Goal: Task Accomplishment & Management: Complete application form

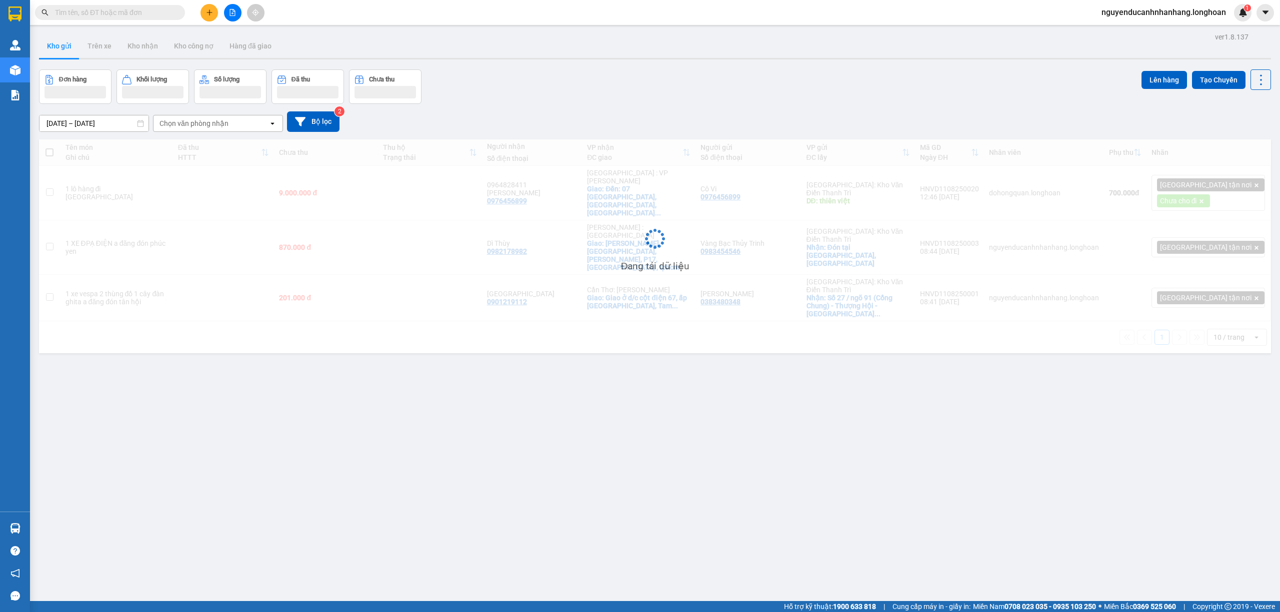
click at [110, 12] on input "text" at bounding box center [114, 12] width 118 height 11
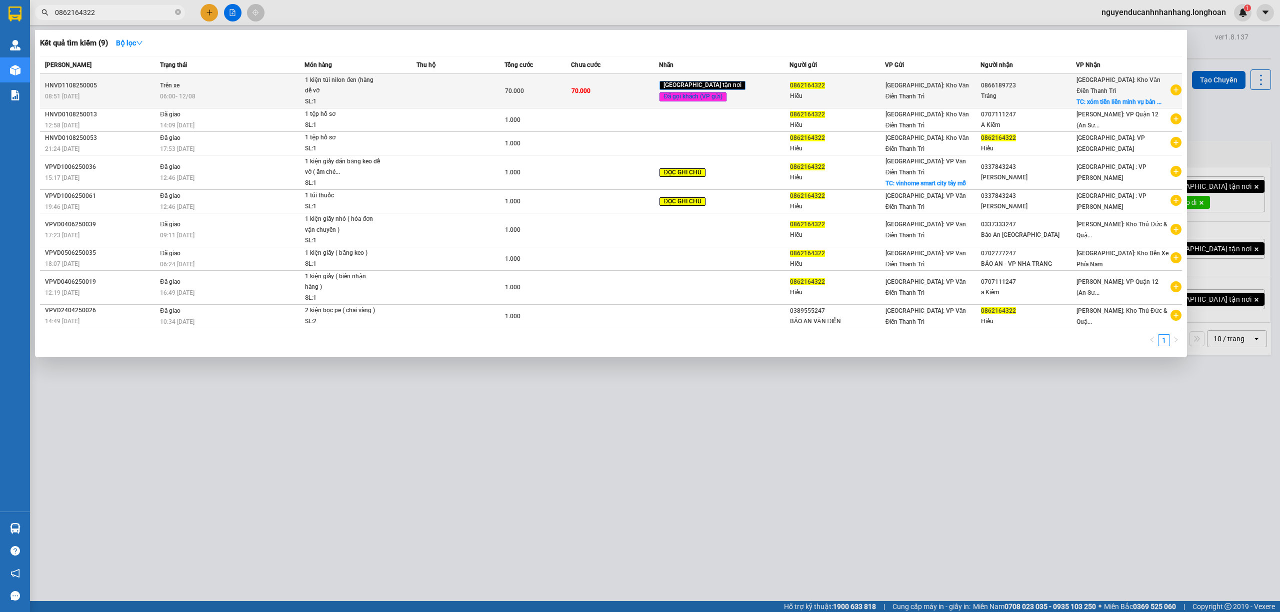
type input "0862164322"
click at [304, 93] on div "06:00 [DATE]" at bounding box center [232, 96] width 144 height 11
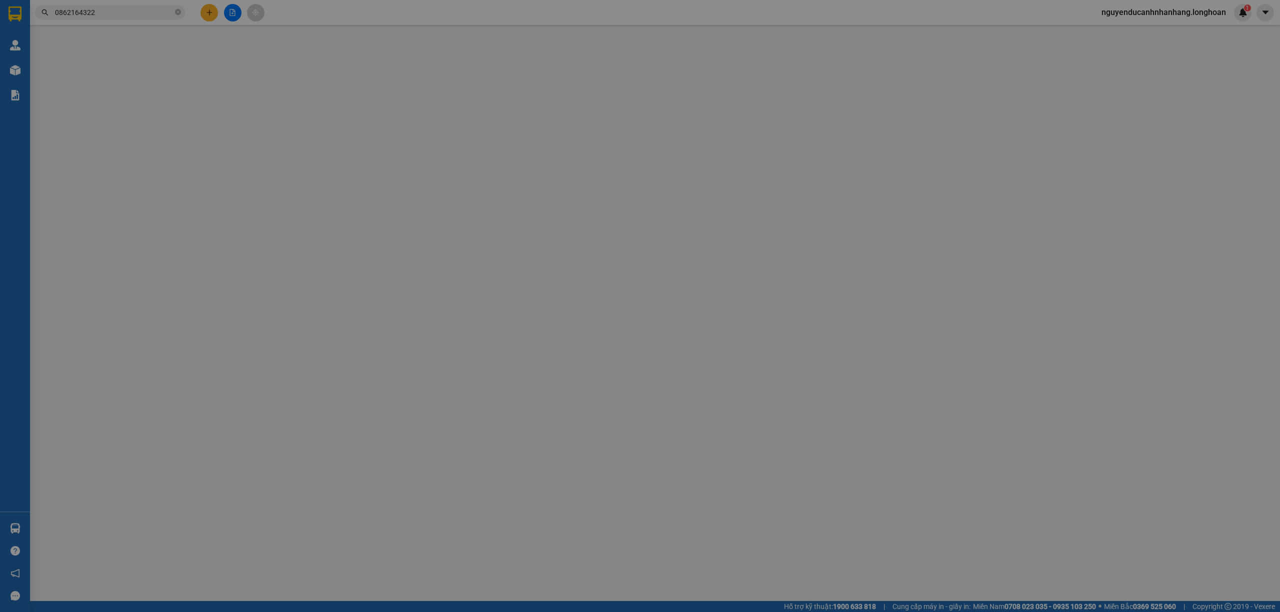
type input "0862164322"
type input "Hiếu"
type input "0866189723"
type input "Tráng"
checkbox input "true"
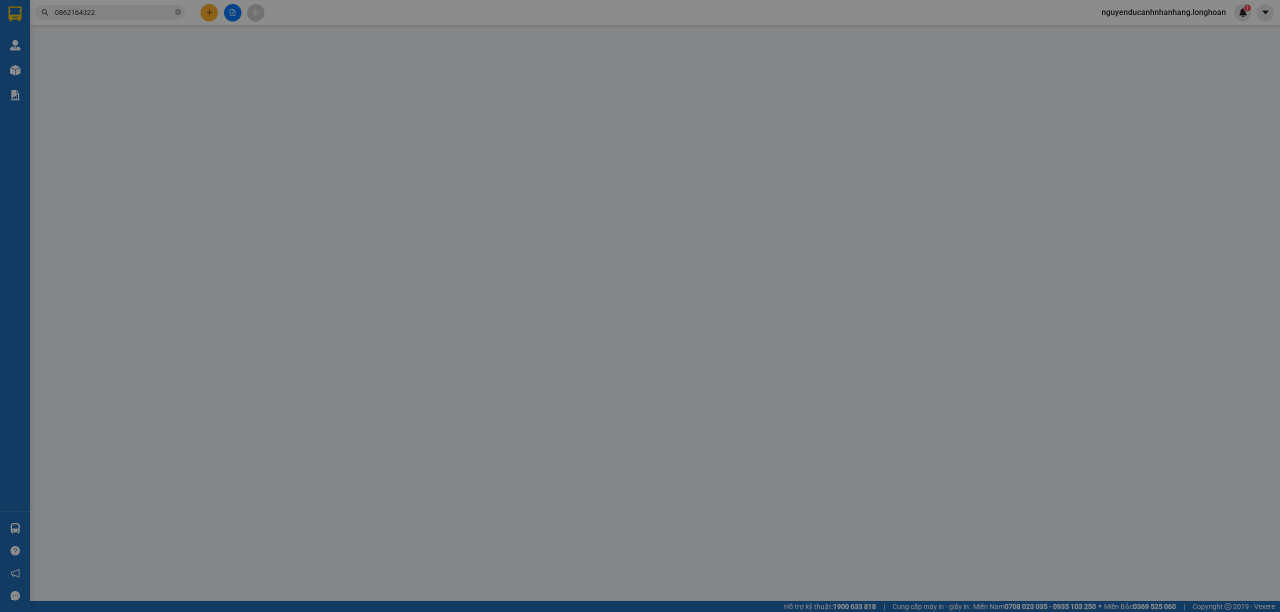
type input "xóm tiền liên minh vụ bản [GEOGRAPHIC_DATA]"
type input "70.000"
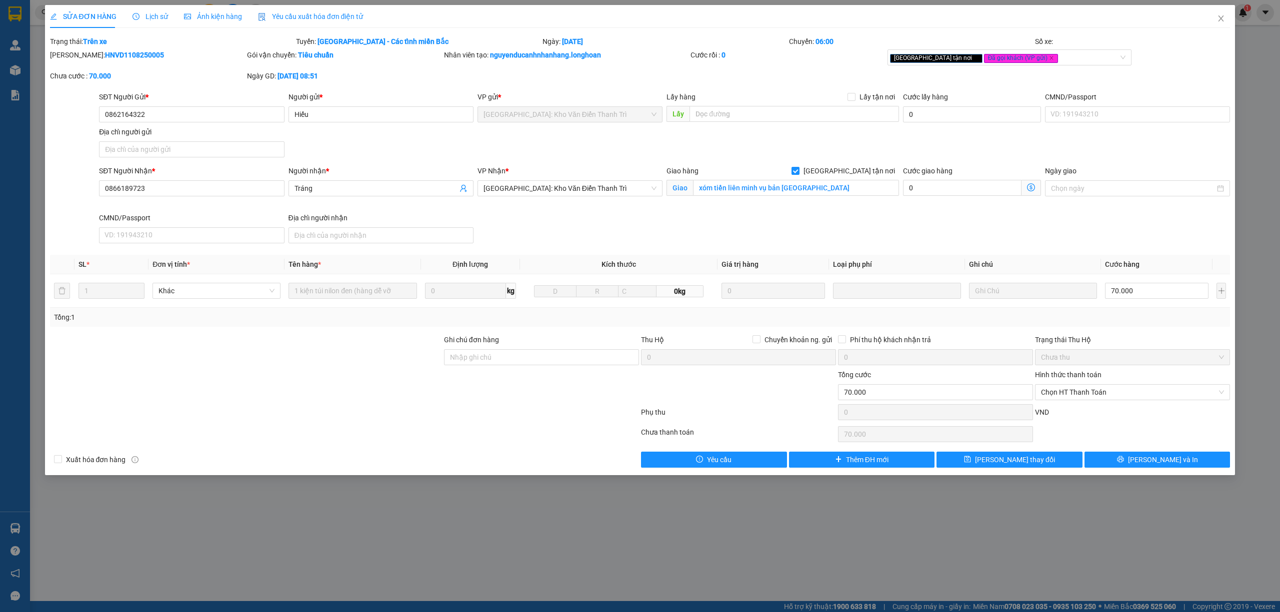
click at [146, 15] on span "Lịch sử" at bounding box center [149, 16] width 35 height 8
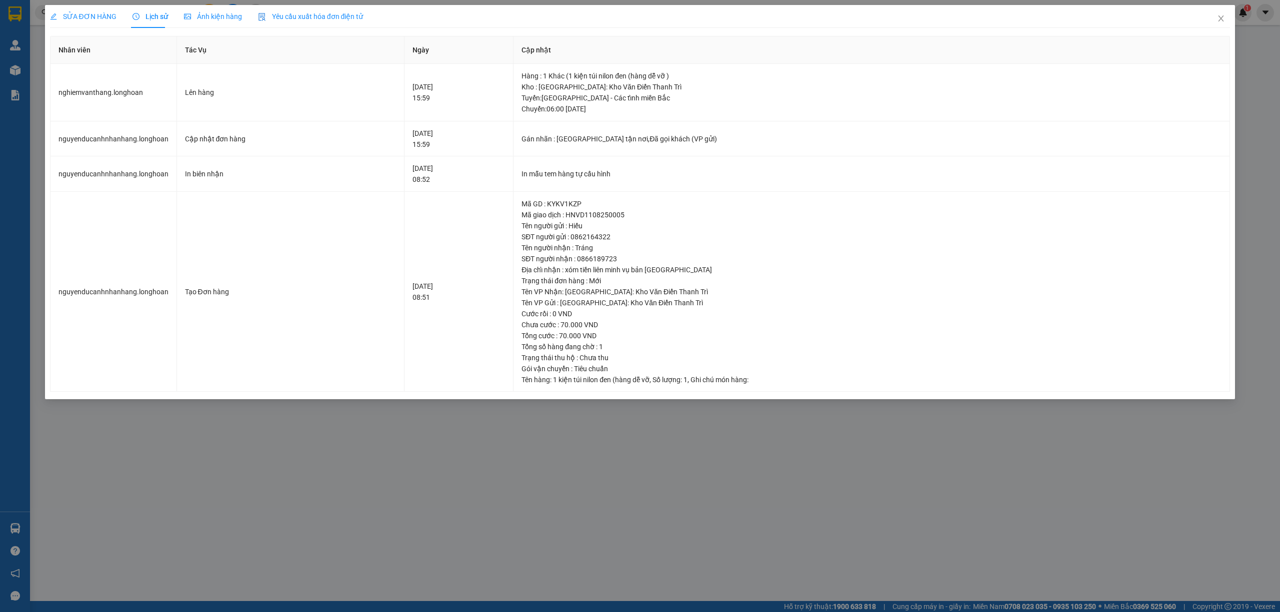
click at [94, 18] on span "SỬA ĐƠN HÀNG" at bounding box center [83, 16] width 66 height 8
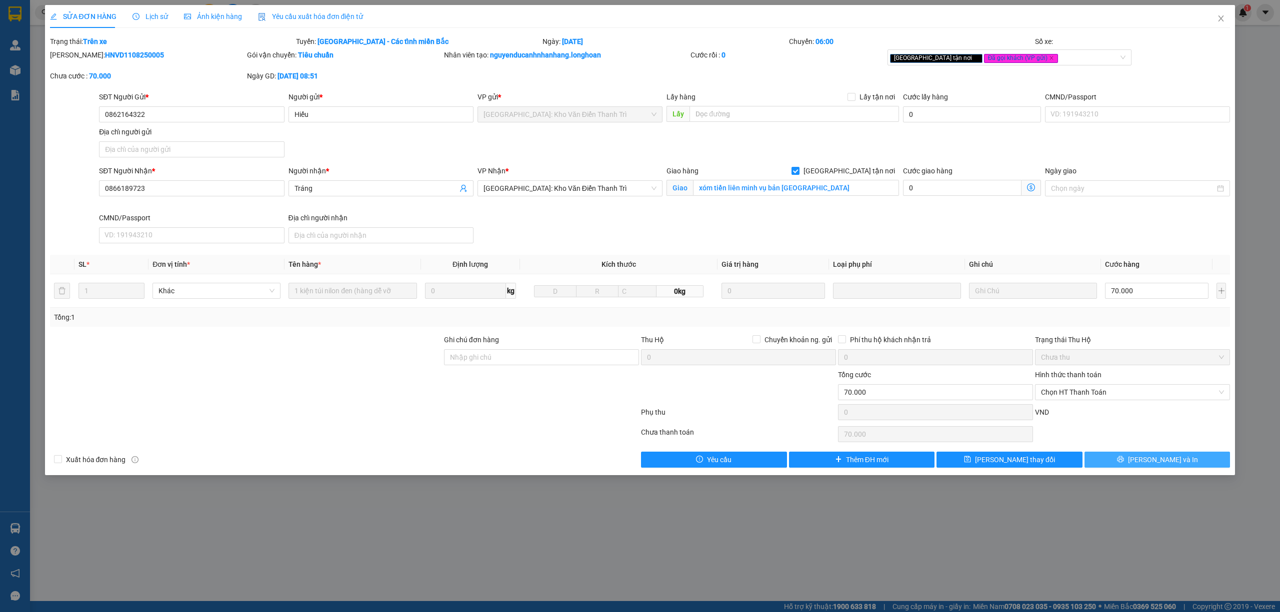
click at [1135, 462] on button "[PERSON_NAME] và In" at bounding box center [1157, 460] width 146 height 16
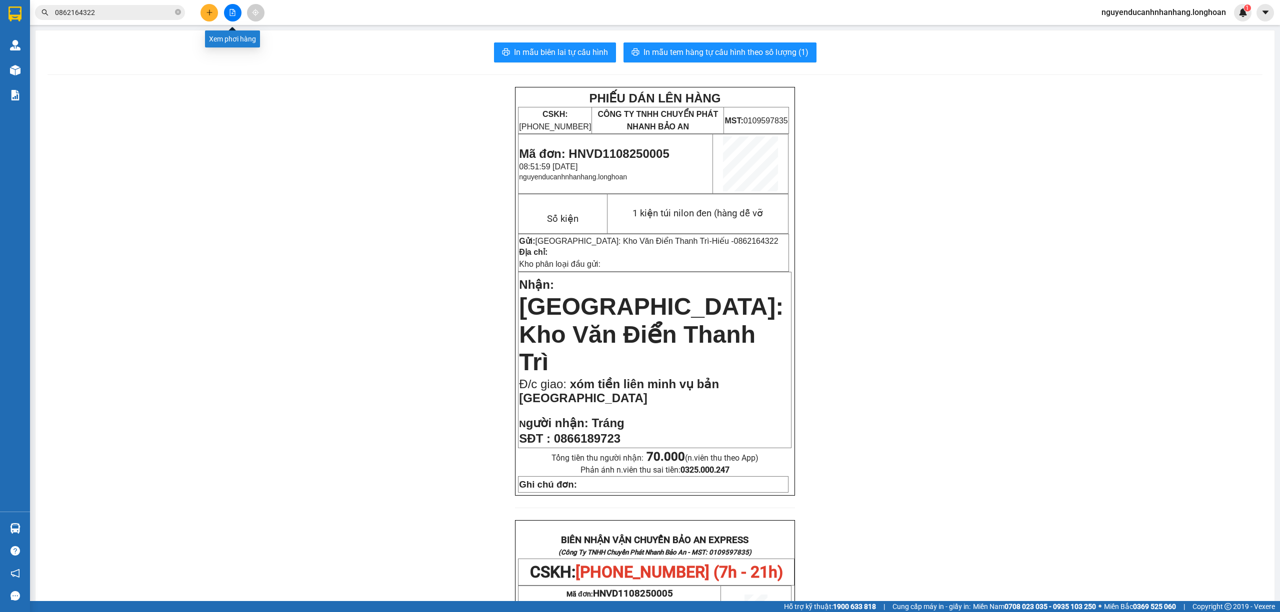
click at [228, 14] on button at bounding box center [232, 12] width 17 height 17
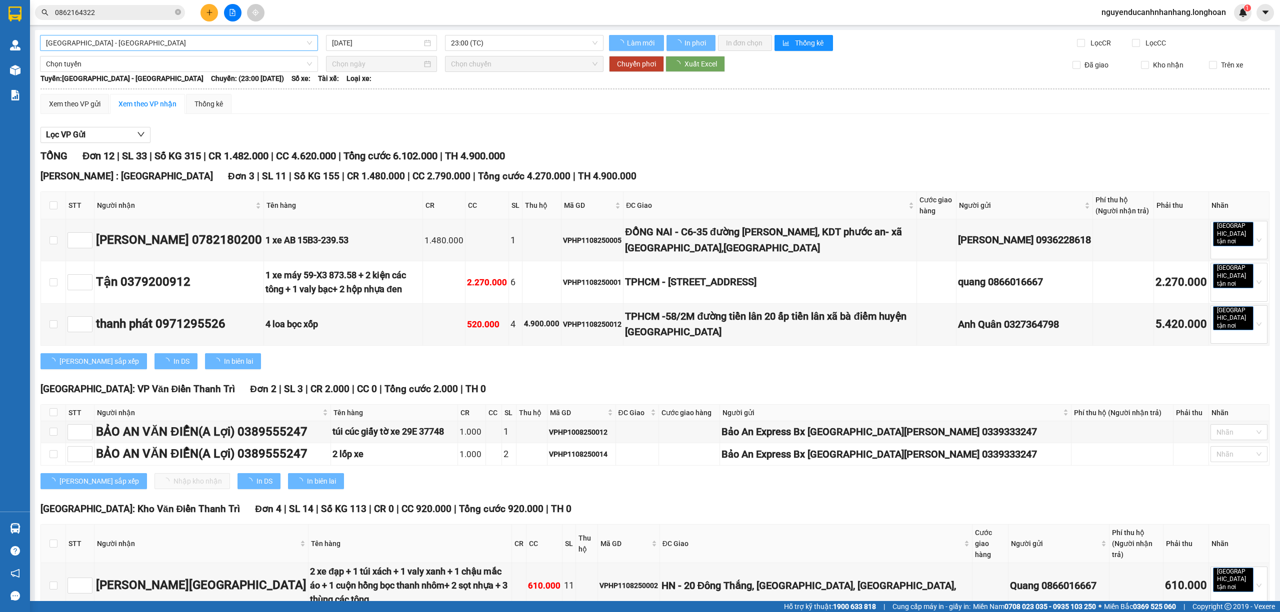
click at [165, 46] on span "[GEOGRAPHIC_DATA] - [GEOGRAPHIC_DATA]" at bounding box center [179, 42] width 266 height 15
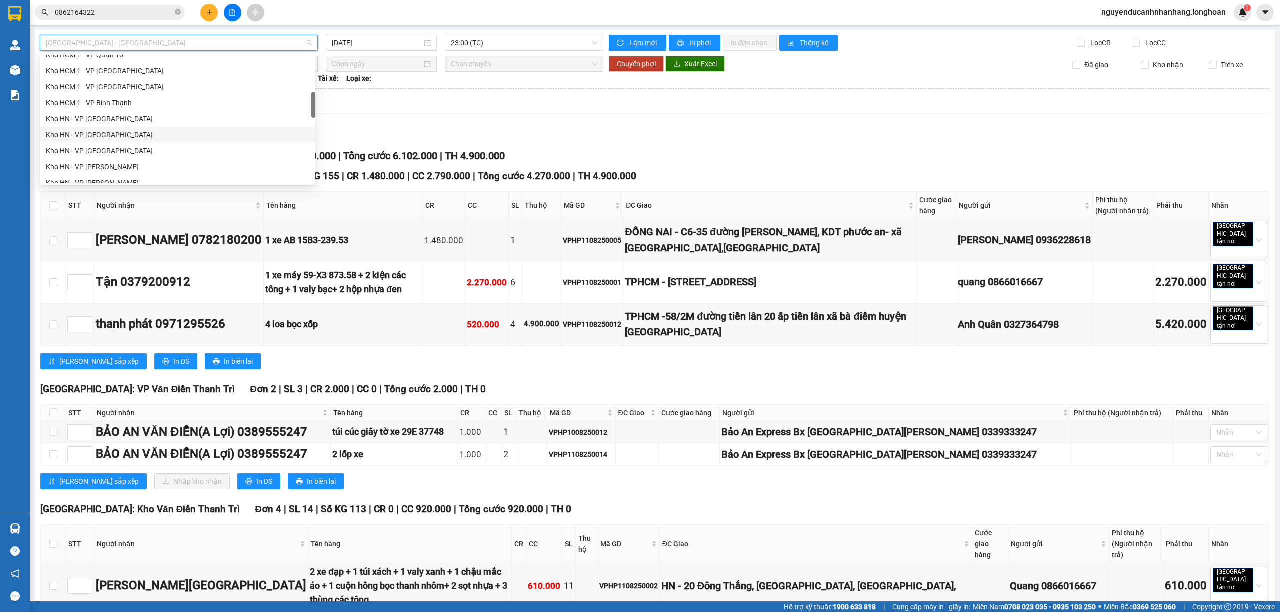
scroll to position [266, 0]
click at [122, 161] on div "[GEOGRAPHIC_DATA] - Các tỉnh miền Bắc" at bounding box center [177, 164] width 263 height 11
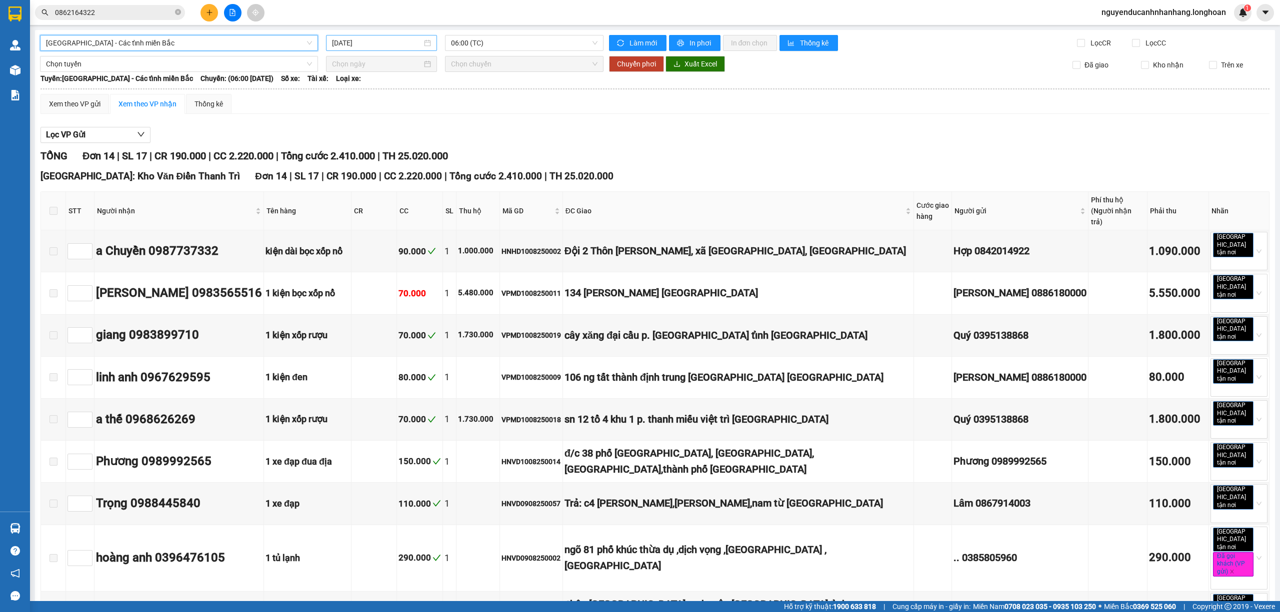
click at [371, 43] on input "[DATE]" at bounding box center [377, 42] width 90 height 11
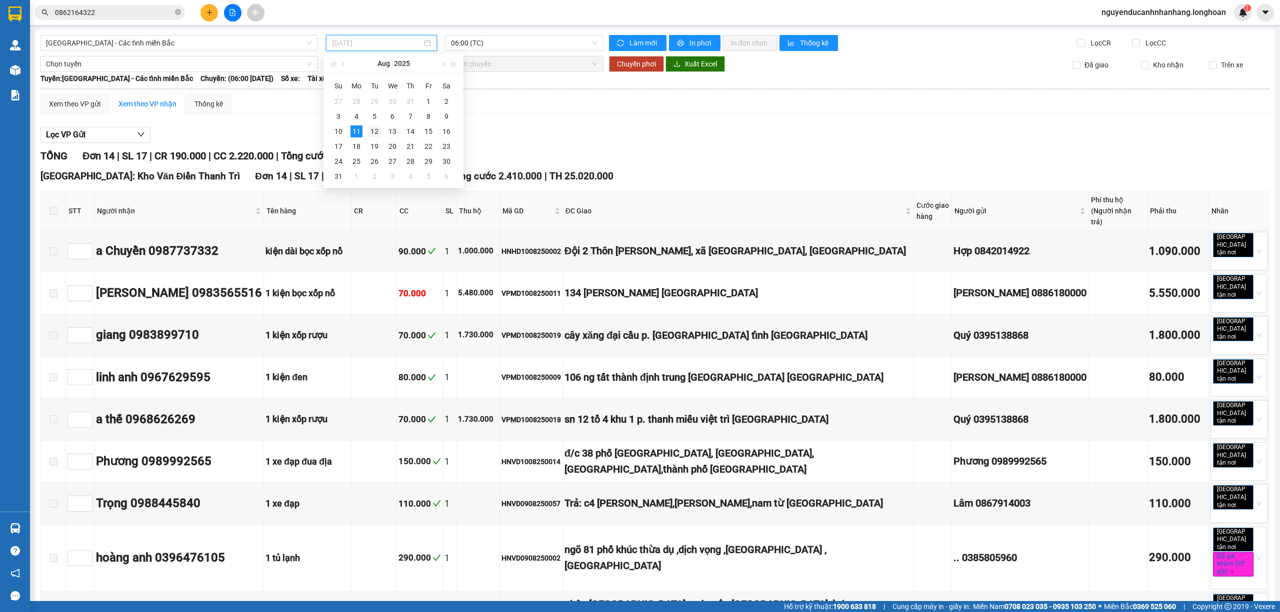
click at [372, 130] on div "12" at bounding box center [374, 131] width 12 height 12
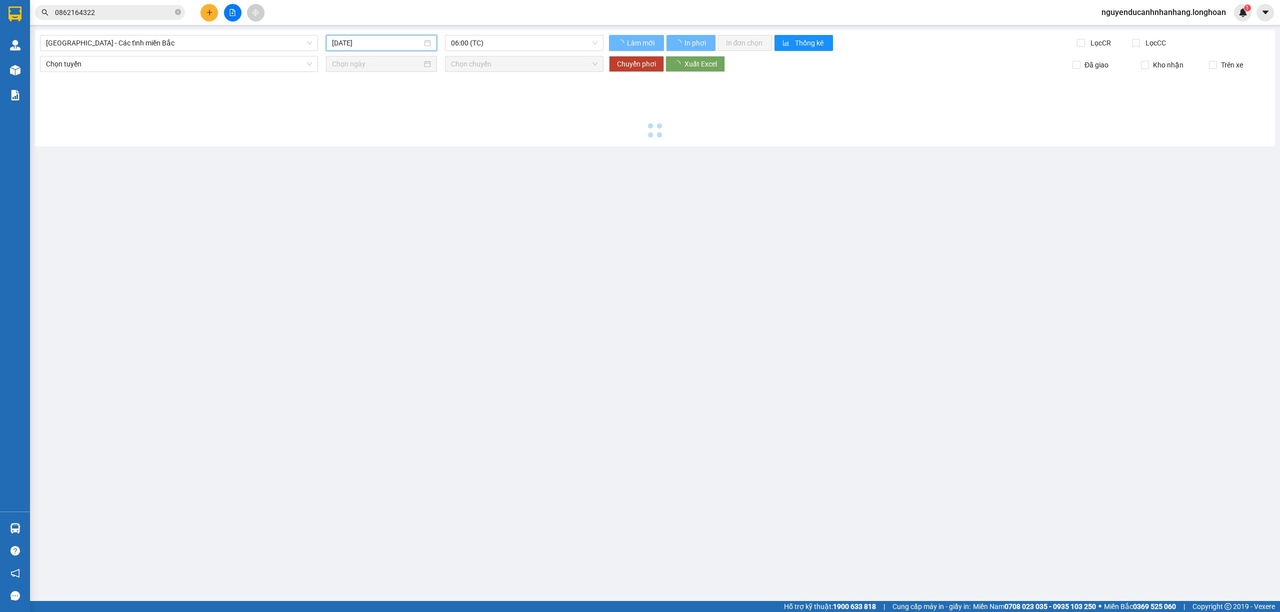
type input "[DATE]"
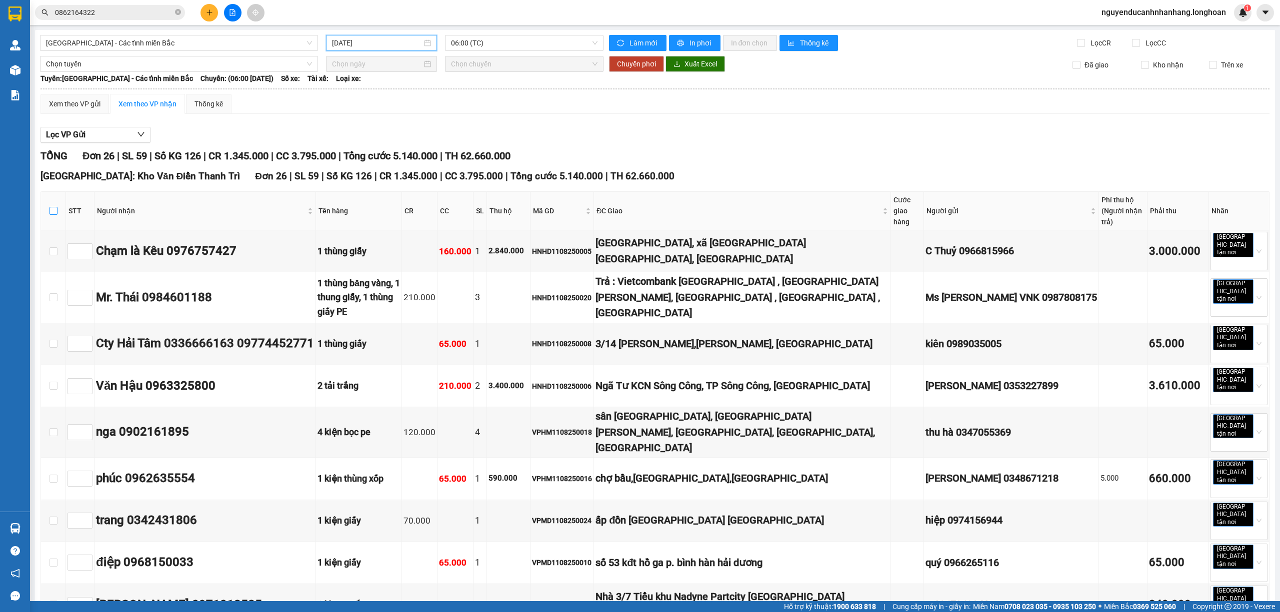
click at [54, 210] on input "checkbox" at bounding box center [53, 211] width 8 height 8
checkbox input "true"
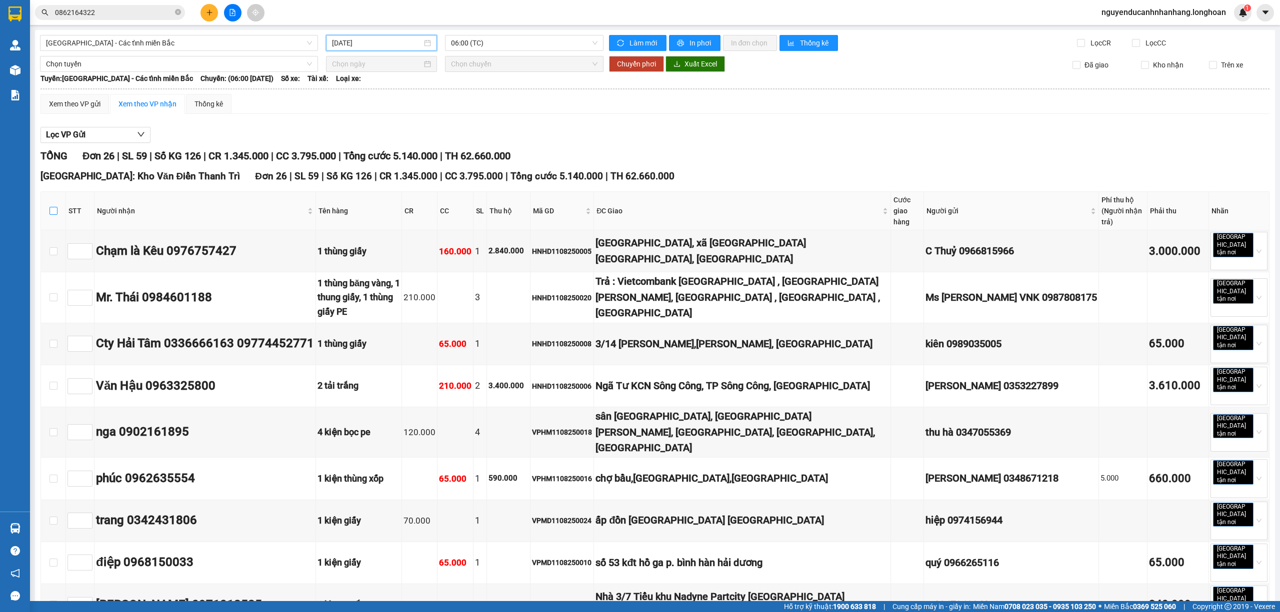
checkbox input "true"
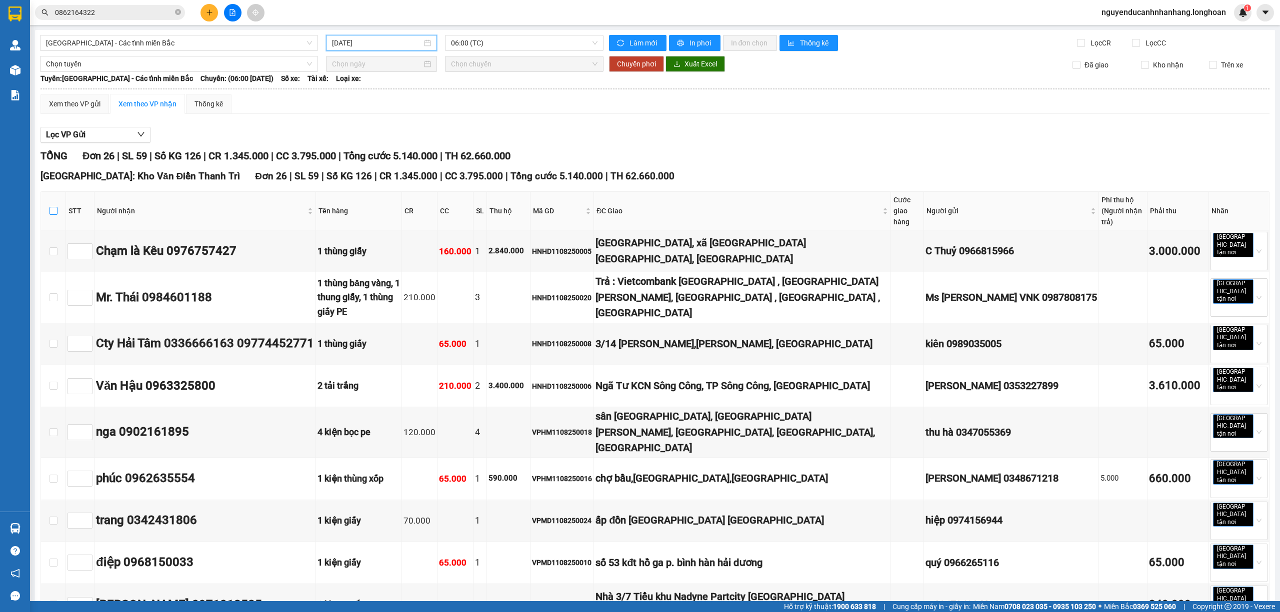
checkbox input "true"
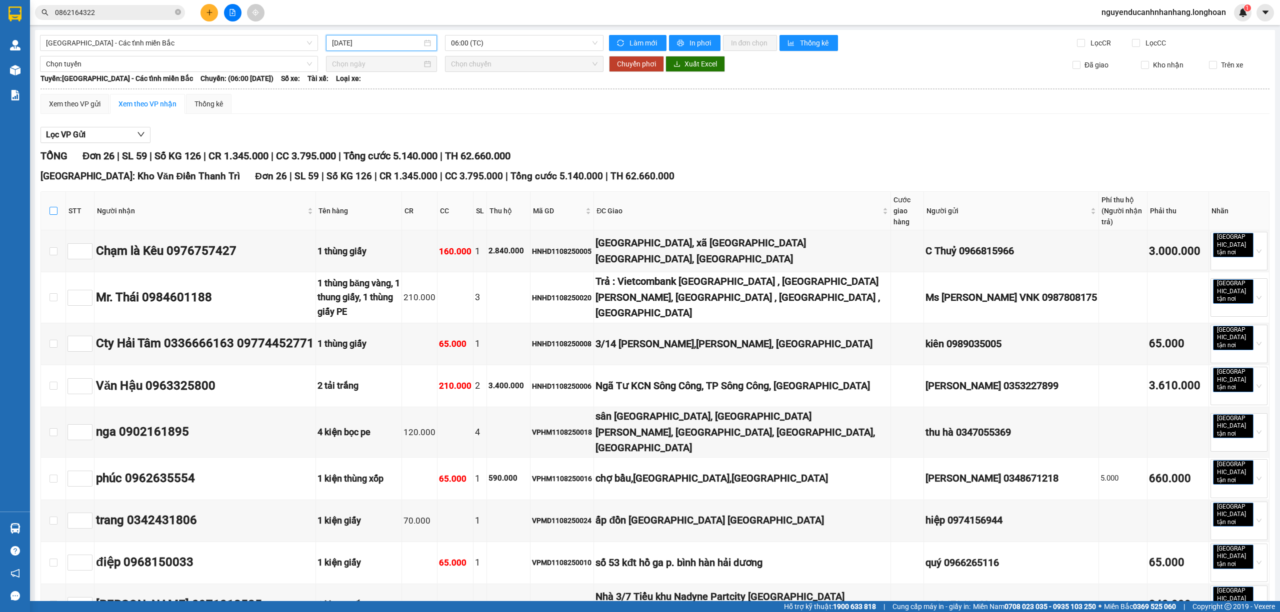
checkbox input "true"
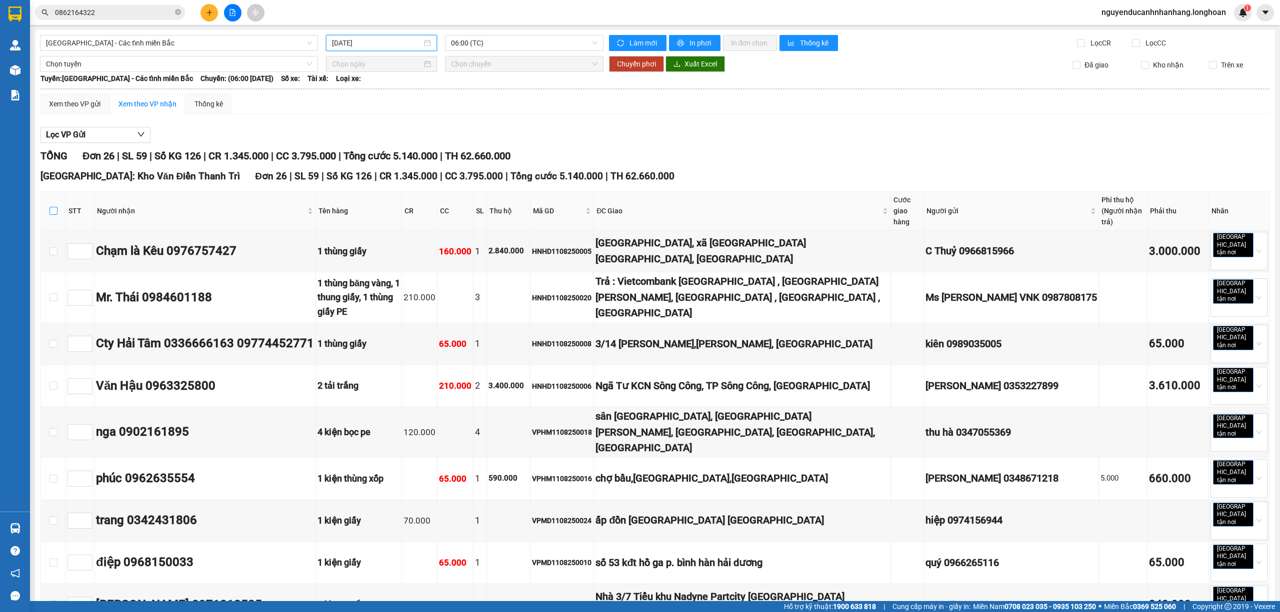
checkbox input "true"
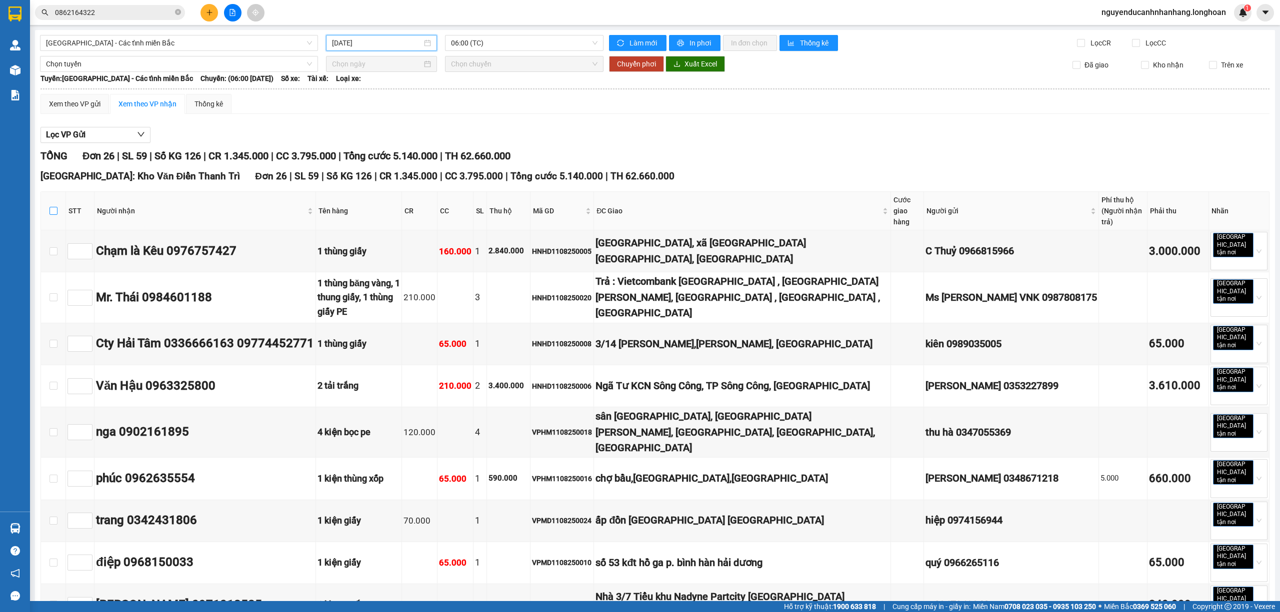
checkbox input "true"
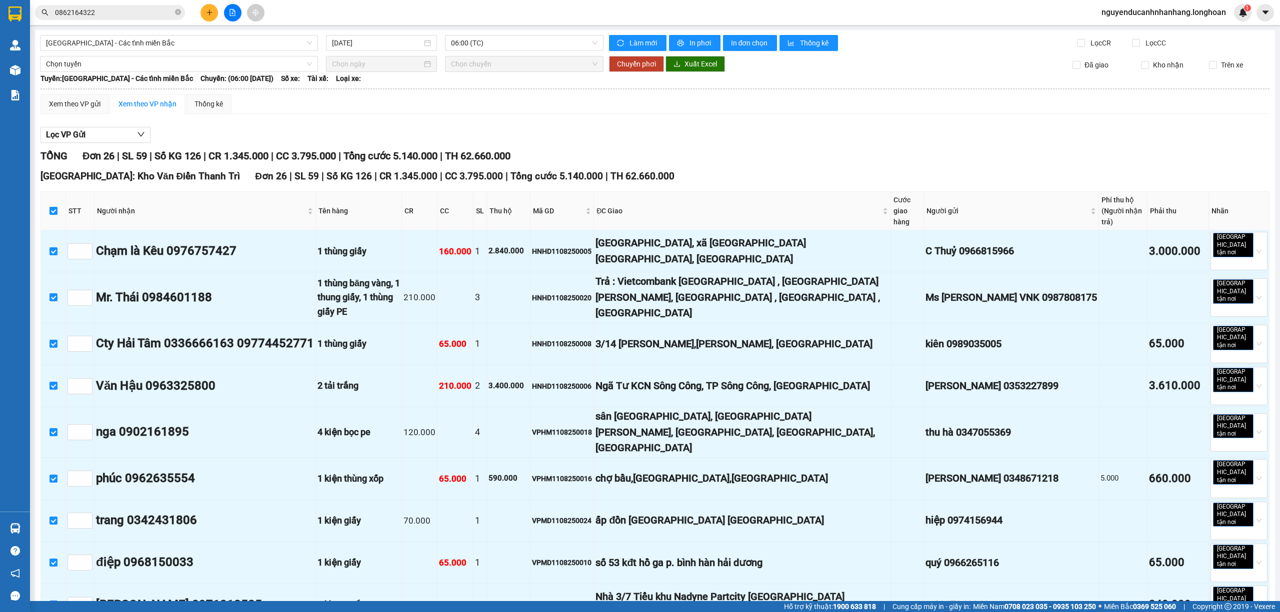
click at [54, 209] on input "checkbox" at bounding box center [53, 211] width 8 height 8
checkbox input "false"
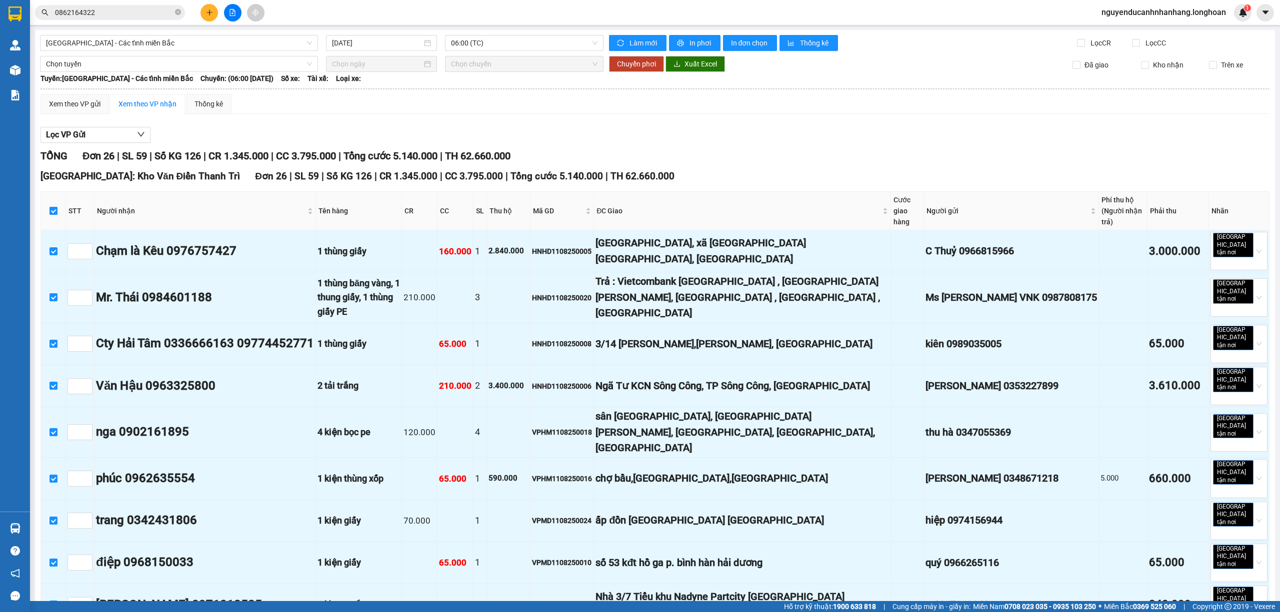
checkbox input "false"
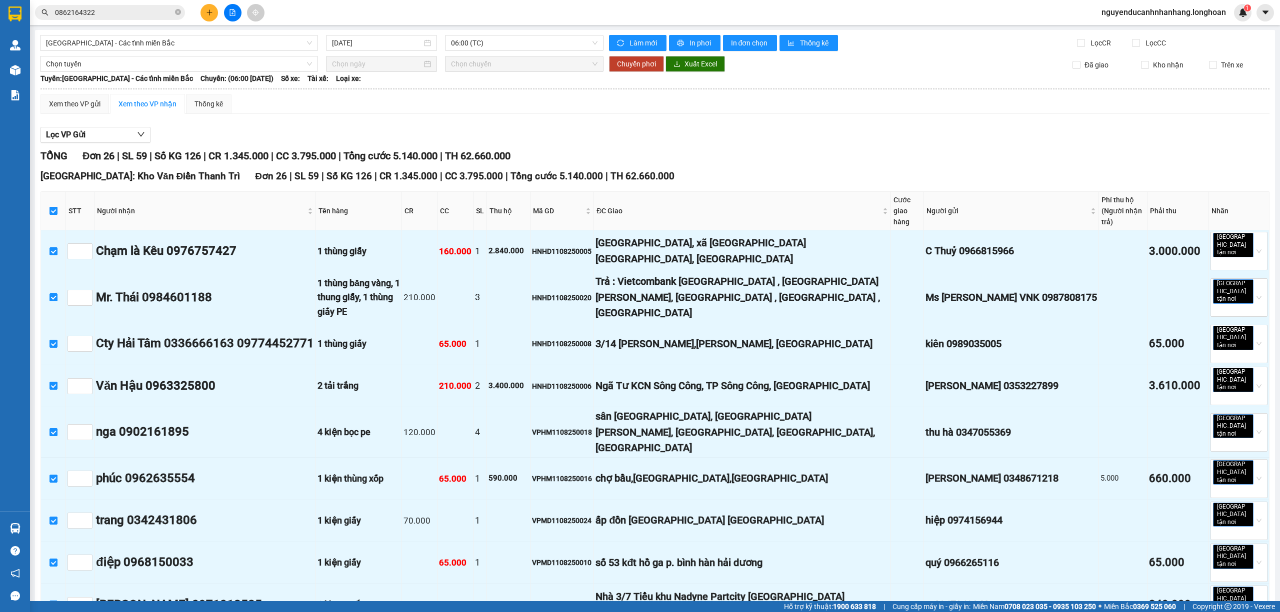
checkbox input "false"
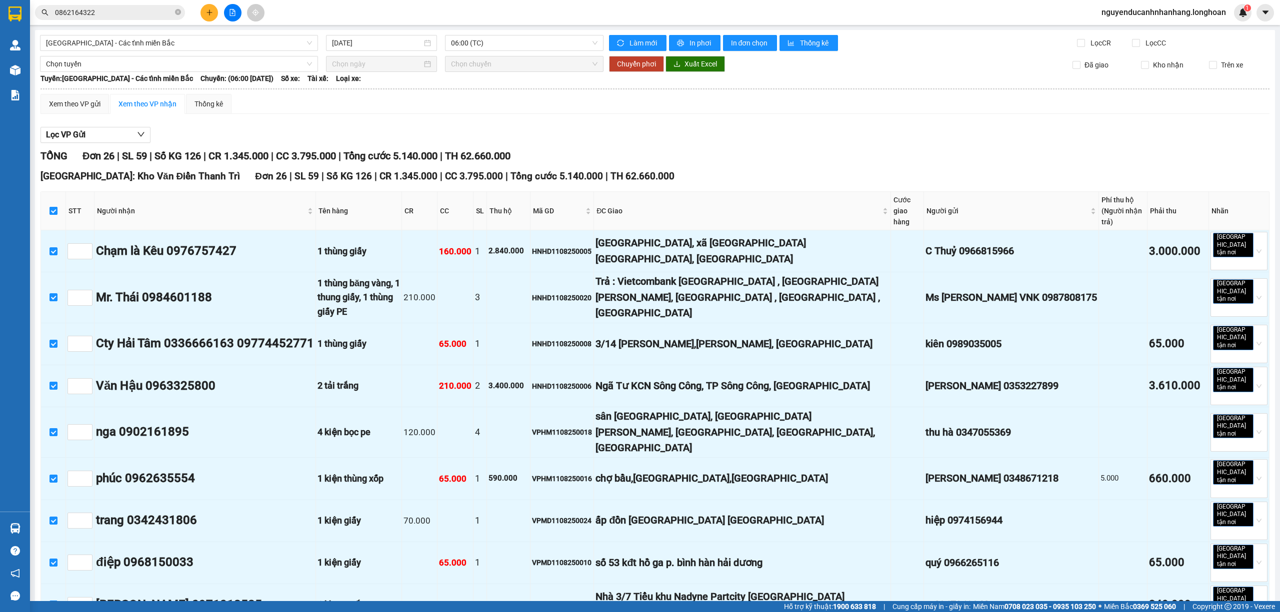
checkbox input "false"
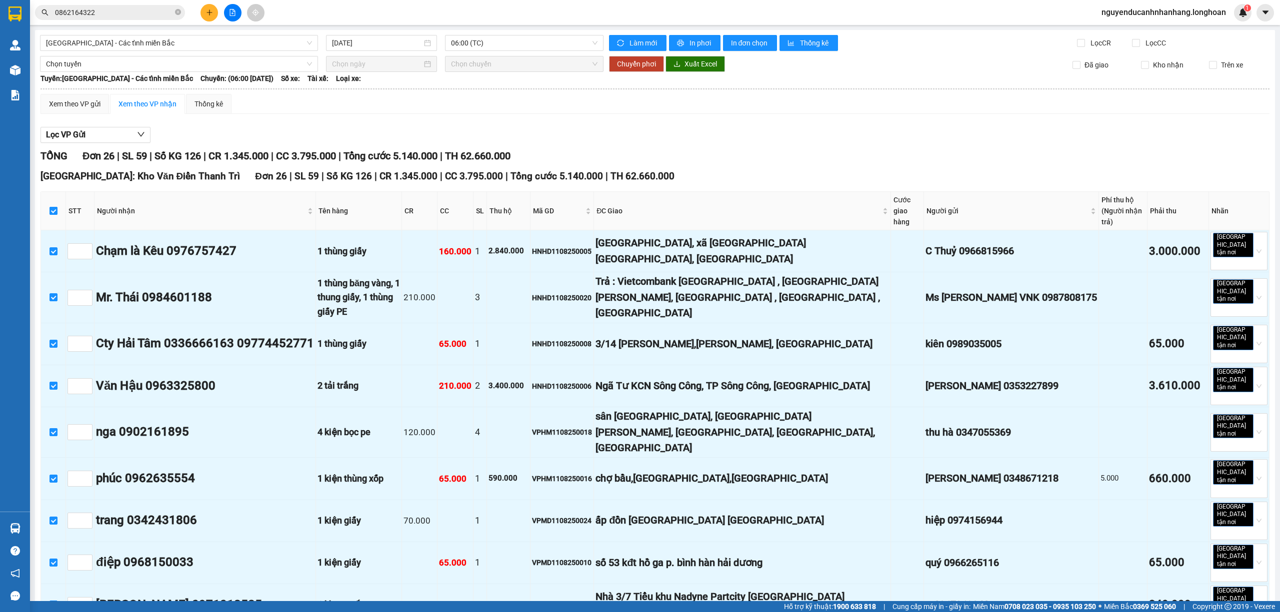
checkbox input "false"
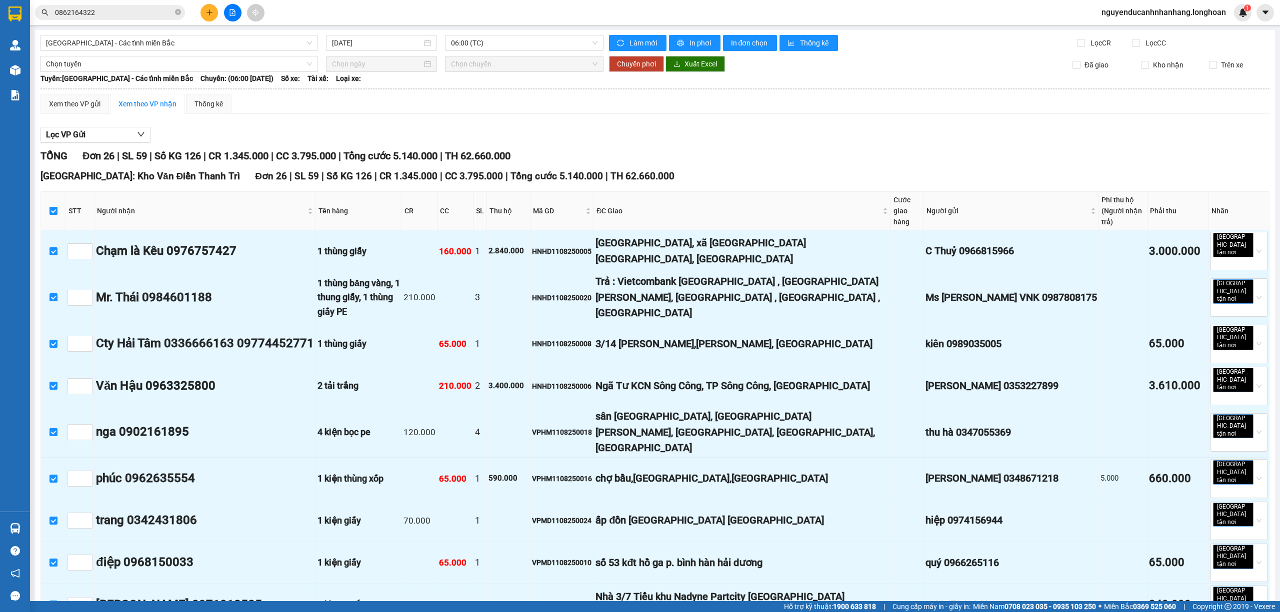
checkbox input "false"
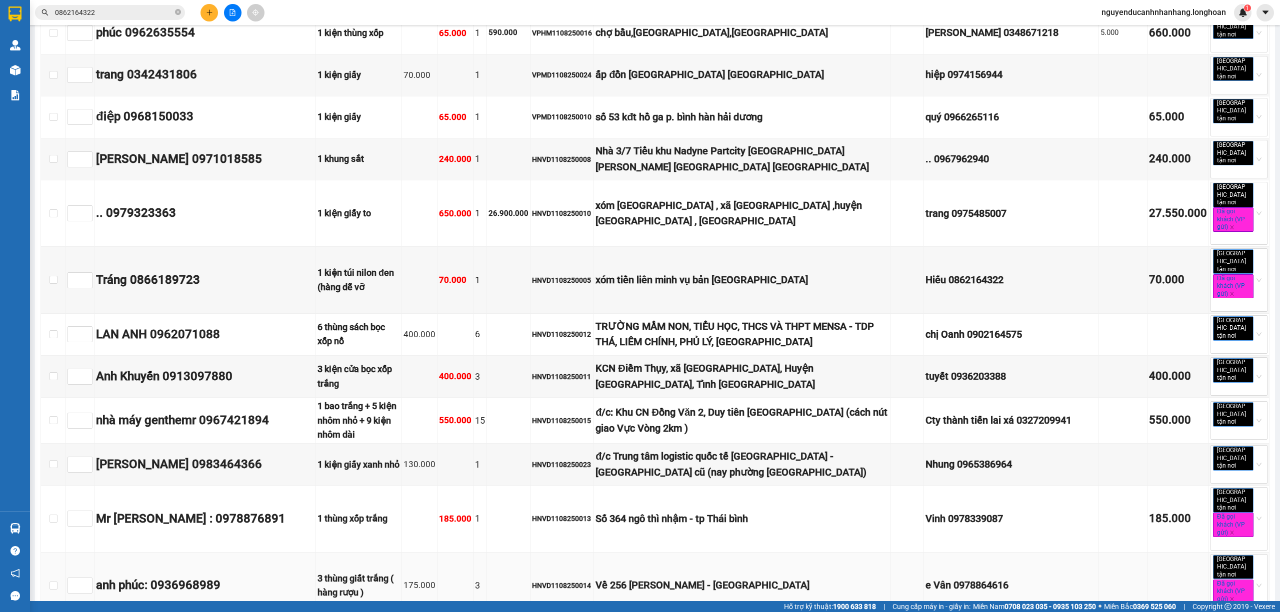
scroll to position [428, 0]
